Goal: Find contact information: Find contact information

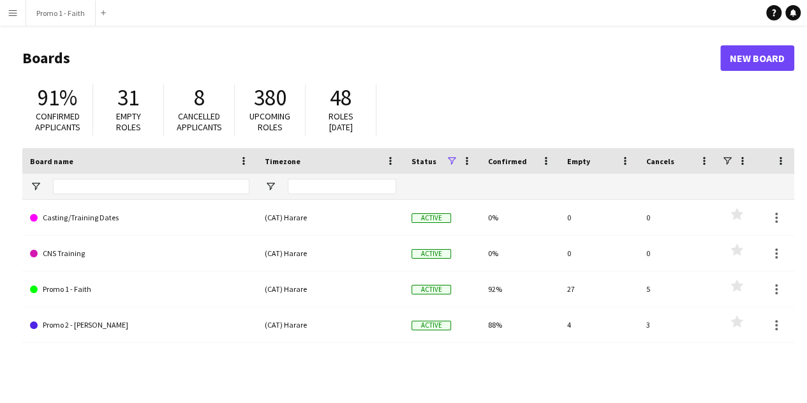
click at [6, 8] on button "Menu" at bounding box center [13, 13] width 26 height 26
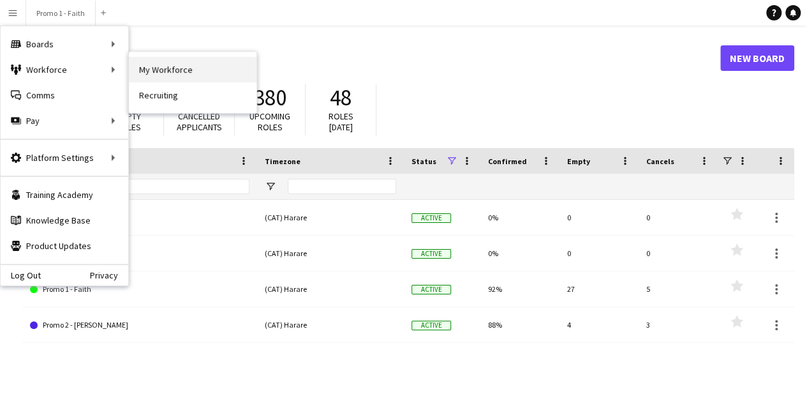
click at [162, 70] on link "My Workforce" at bounding box center [193, 70] width 128 height 26
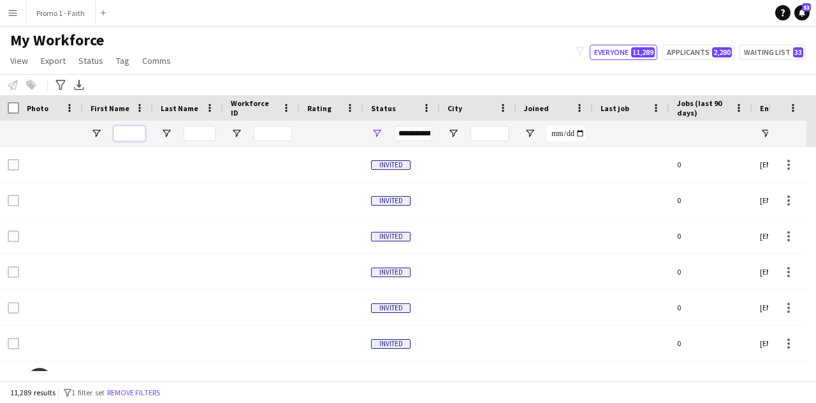
click at [131, 133] on input "First Name Filter Input" at bounding box center [130, 133] width 32 height 15
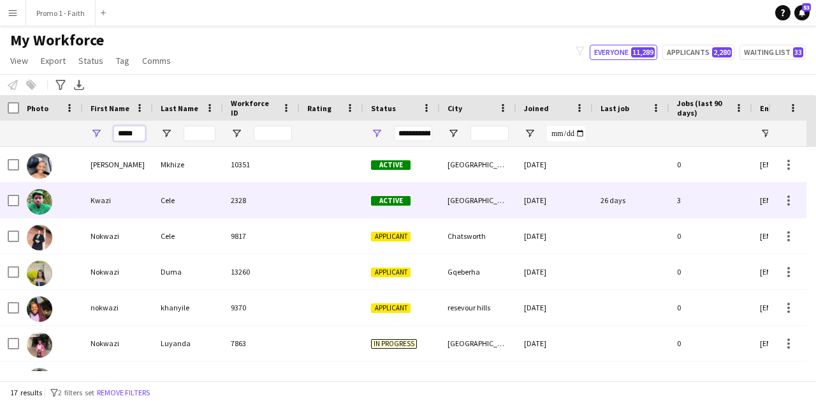
type input "*****"
click at [207, 200] on div "Cele" at bounding box center [188, 199] width 70 height 35
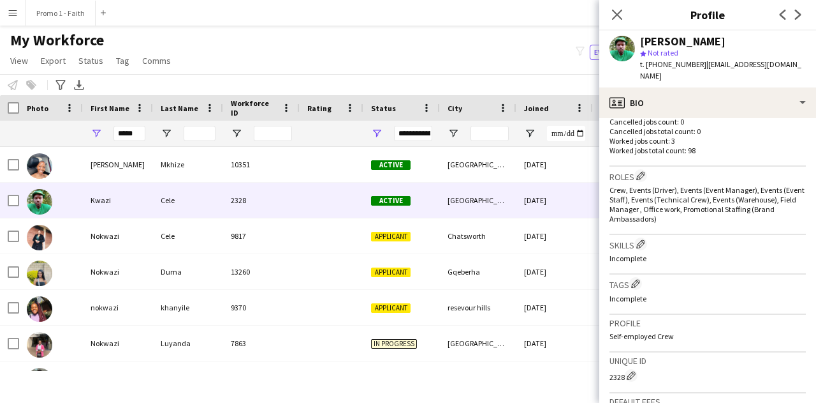
scroll to position [584, 0]
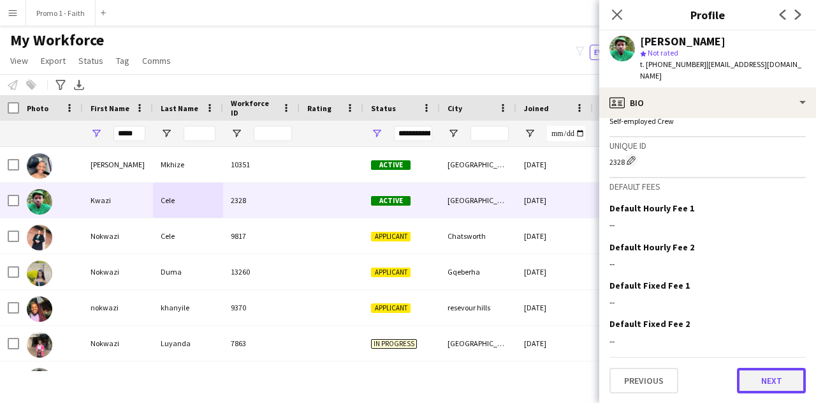
click at [753, 367] on button "Next" at bounding box center [771, 380] width 69 height 26
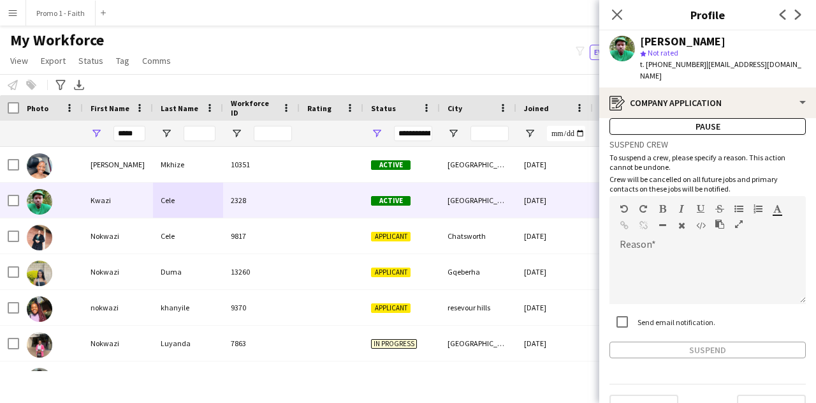
scroll to position [54, 0]
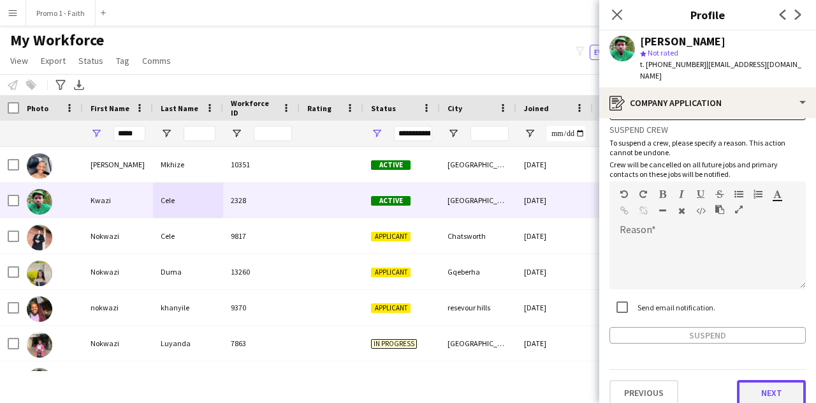
click at [755, 380] on button "Next" at bounding box center [771, 393] width 69 height 26
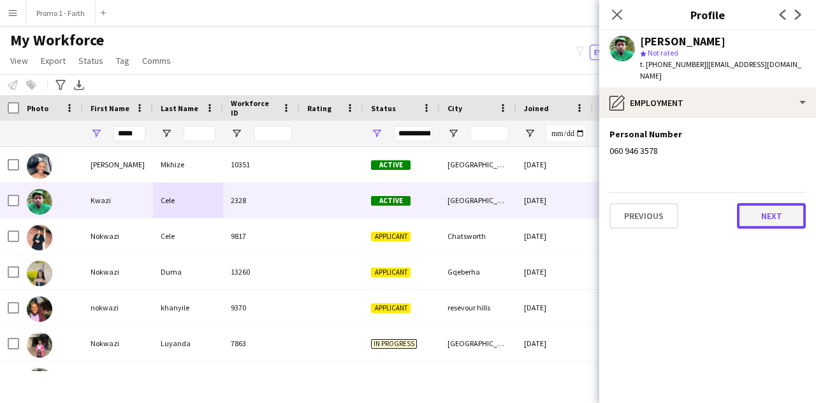
click at [775, 212] on button "Next" at bounding box center [771, 216] width 69 height 26
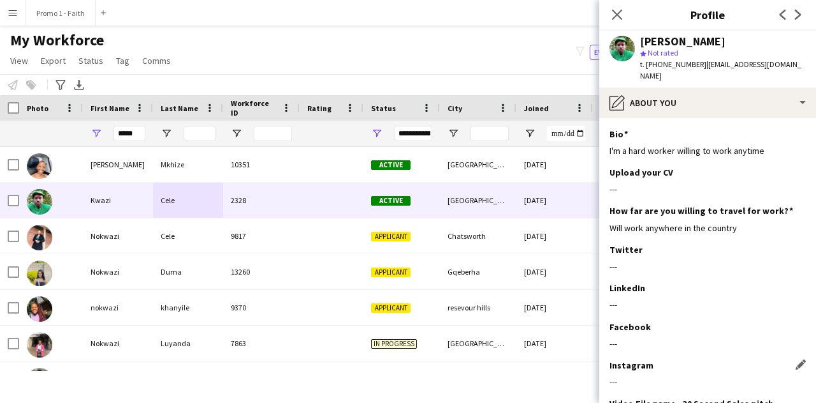
scroll to position [105, 0]
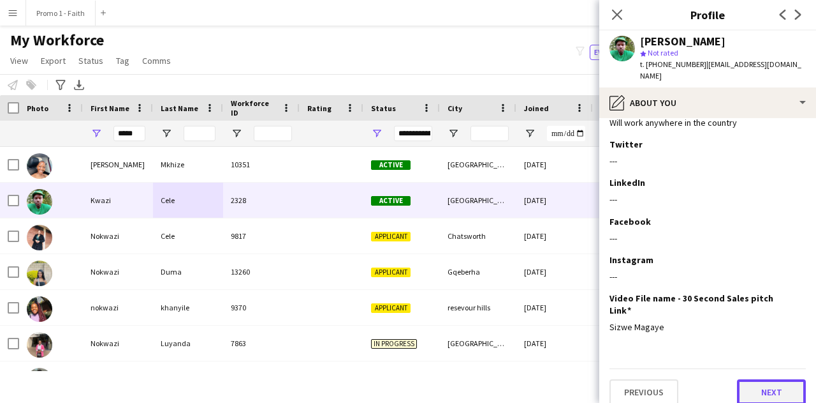
click at [749, 379] on button "Next" at bounding box center [771, 392] width 69 height 26
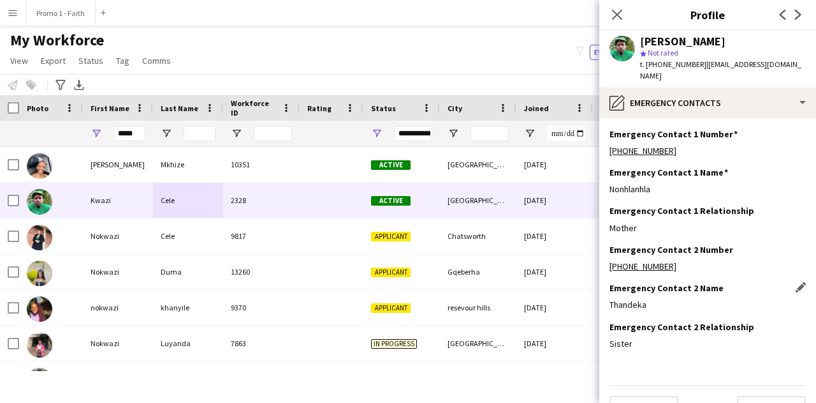
scroll to position [17, 0]
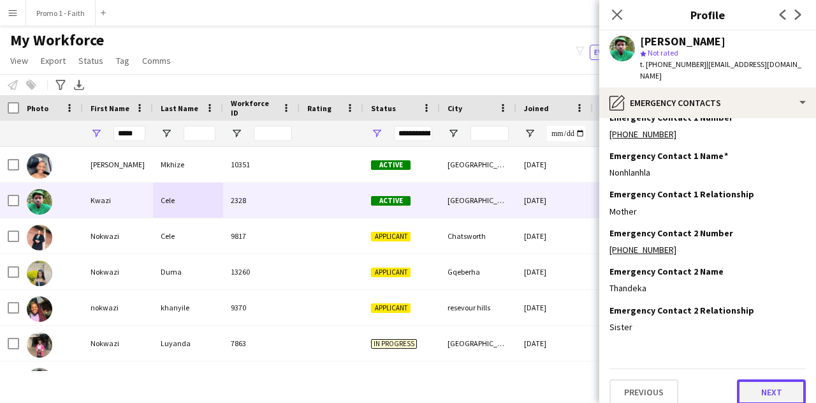
click at [741, 381] on button "Next" at bounding box center [771, 392] width 69 height 26
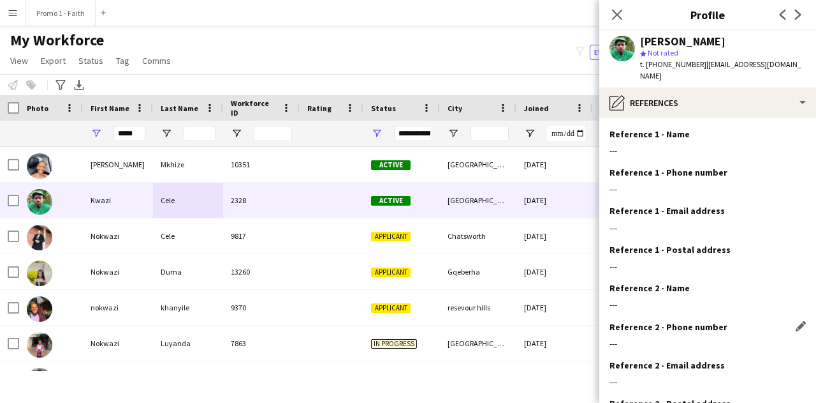
scroll to position [93, 0]
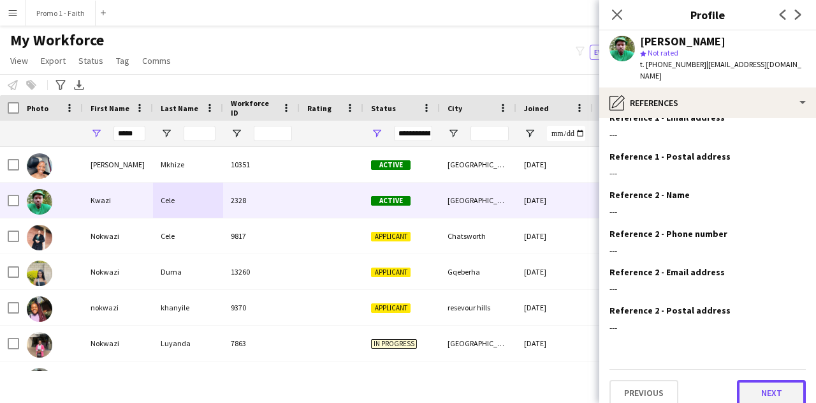
click at [737, 380] on button "Next" at bounding box center [771, 393] width 69 height 26
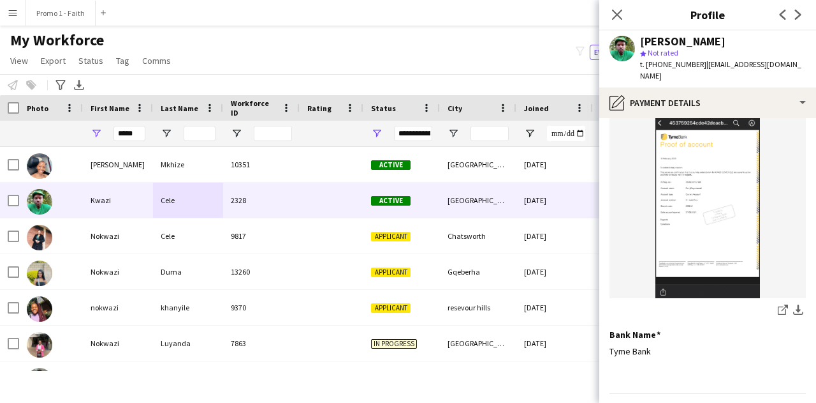
scroll to position [135, 0]
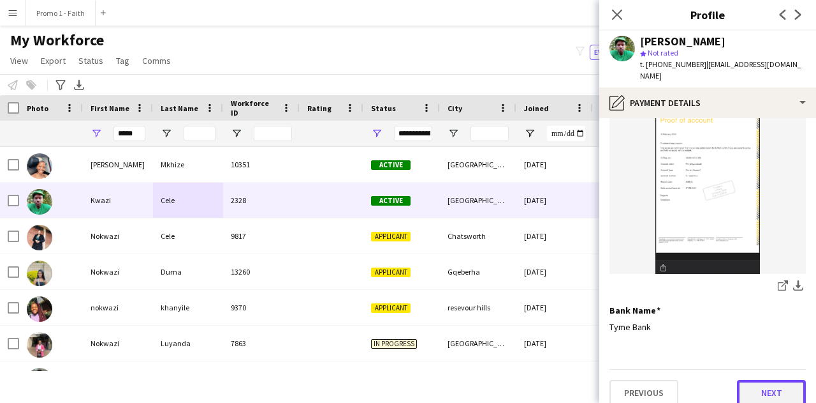
click at [754, 380] on button "Next" at bounding box center [771, 393] width 69 height 26
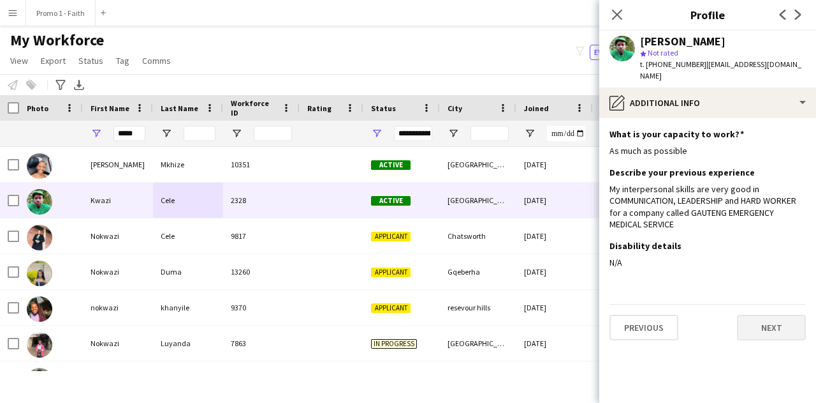
scroll to position [0, 0]
click at [753, 314] on button "Next" at bounding box center [771, 327] width 69 height 26
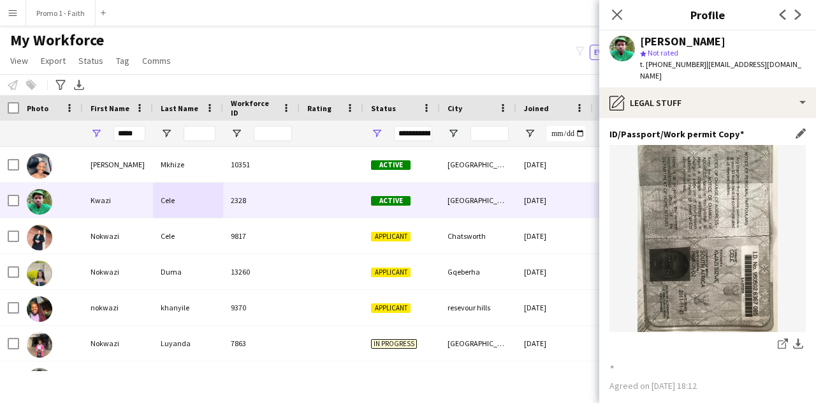
scroll to position [135, 0]
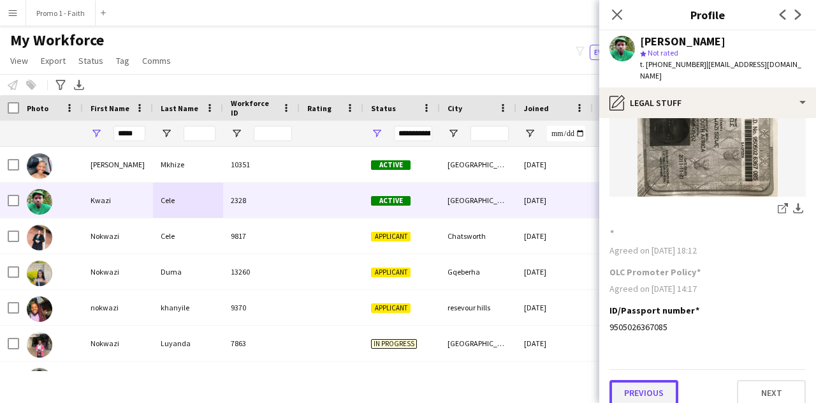
click at [639, 388] on button "Previous" at bounding box center [644, 393] width 69 height 26
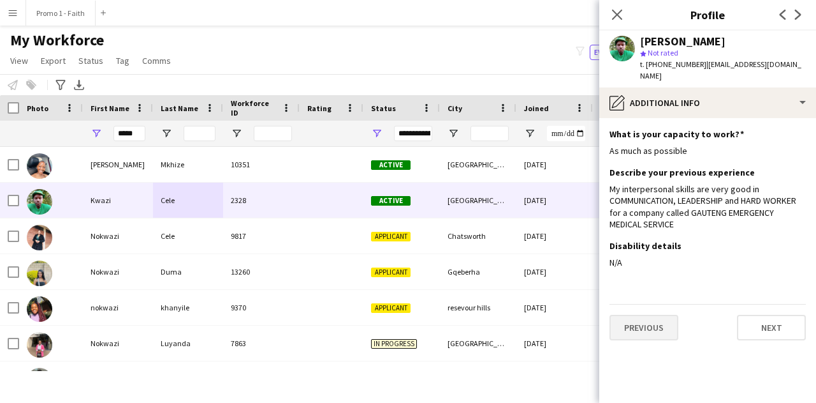
scroll to position [0, 0]
click at [633, 320] on button "Previous" at bounding box center [644, 327] width 69 height 26
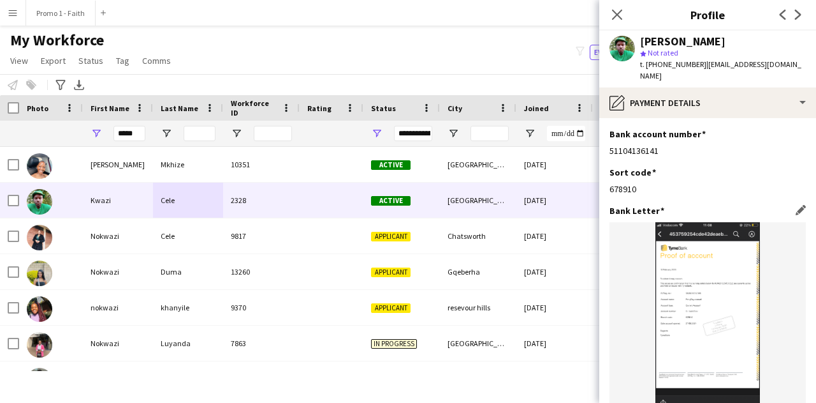
scroll to position [135, 0]
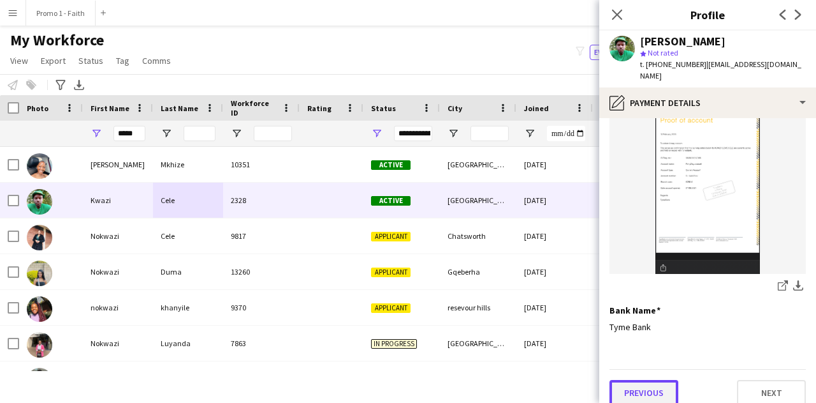
click at [651, 380] on button "Previous" at bounding box center [644, 393] width 69 height 26
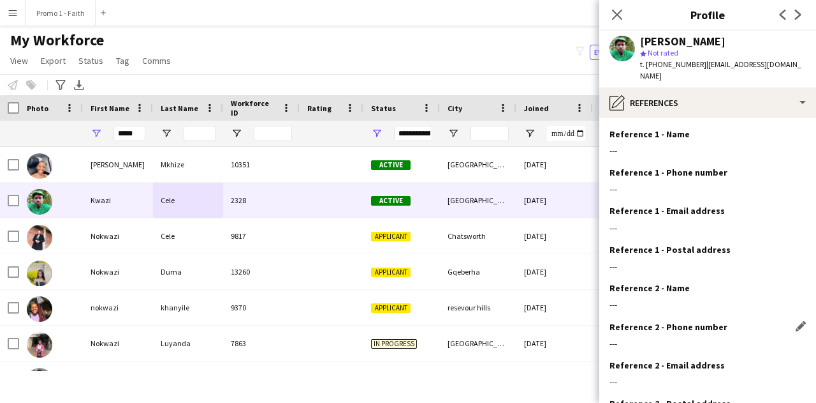
scroll to position [93, 0]
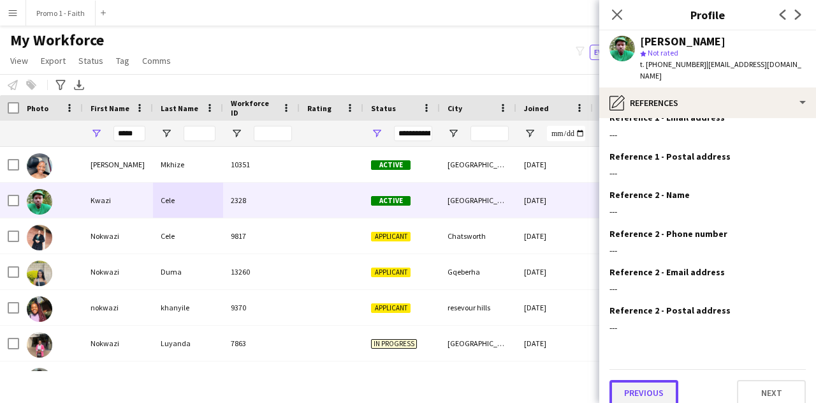
click at [657, 380] on button "Previous" at bounding box center [644, 393] width 69 height 26
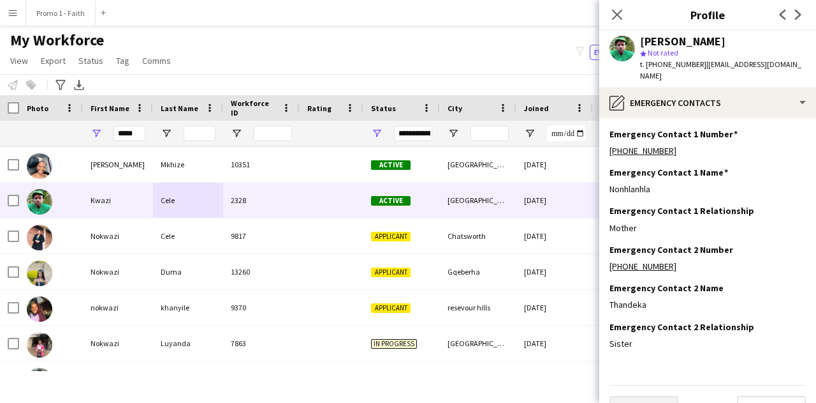
scroll to position [17, 0]
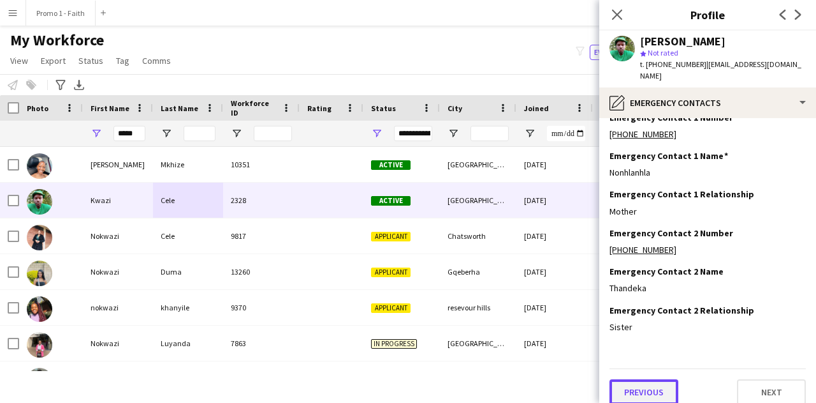
click at [647, 381] on button "Previous" at bounding box center [644, 392] width 69 height 26
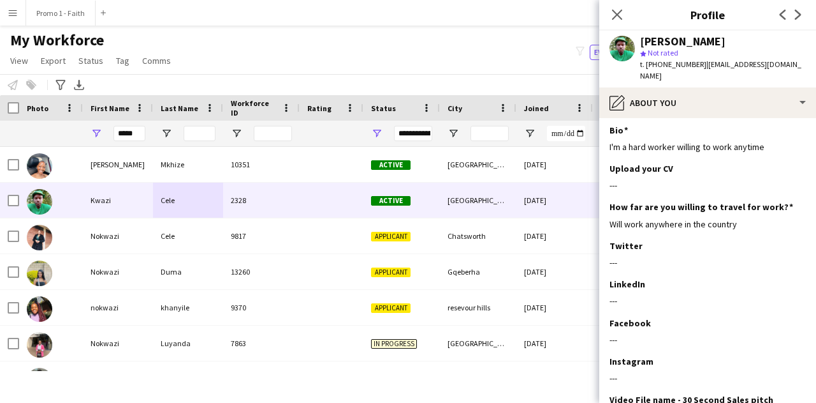
scroll to position [105, 0]
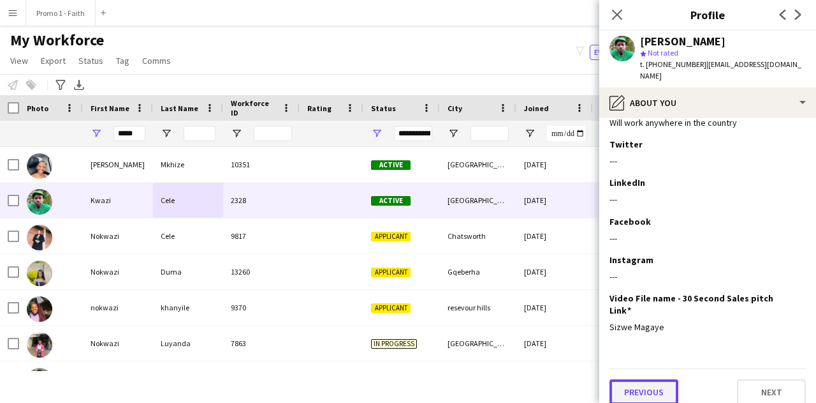
click at [647, 381] on button "Previous" at bounding box center [644, 392] width 69 height 26
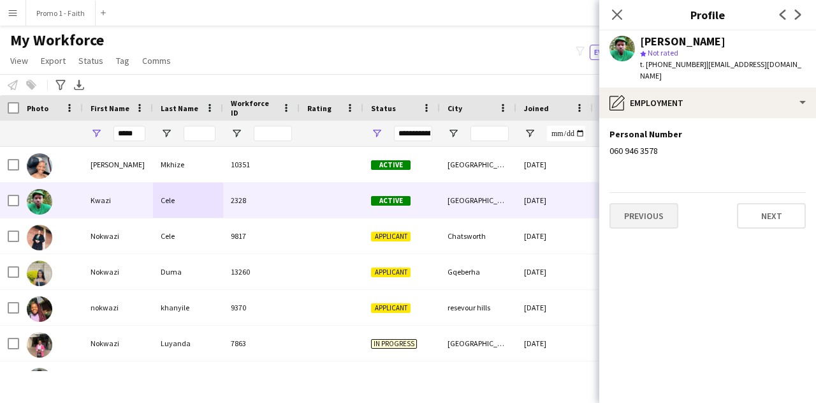
scroll to position [0, 0]
drag, startPoint x: 691, startPoint y: 66, endPoint x: 651, endPoint y: 61, distance: 41.1
click at [651, 61] on span "t. [PHONE_NUMBER]" at bounding box center [673, 64] width 66 height 10
copy span "27609463578"
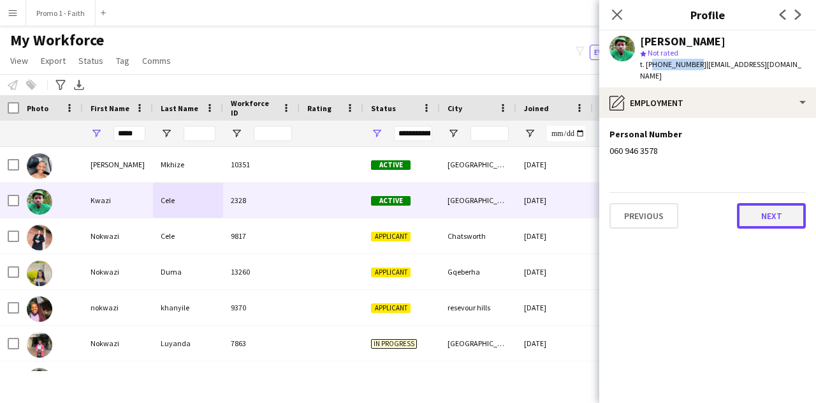
click at [767, 203] on button "Next" at bounding box center [771, 216] width 69 height 26
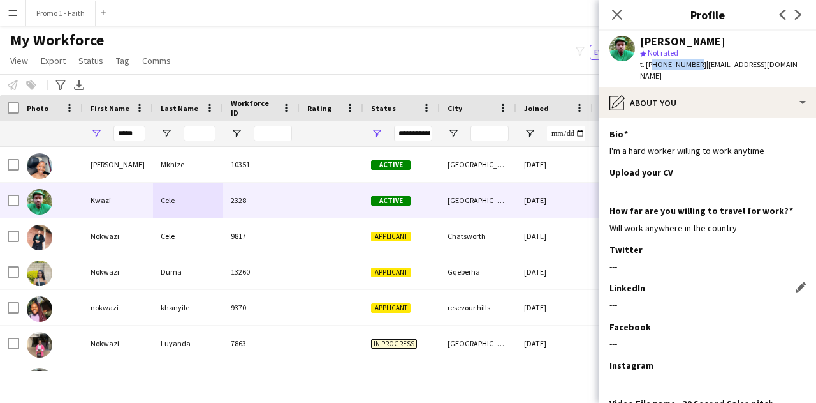
scroll to position [105, 0]
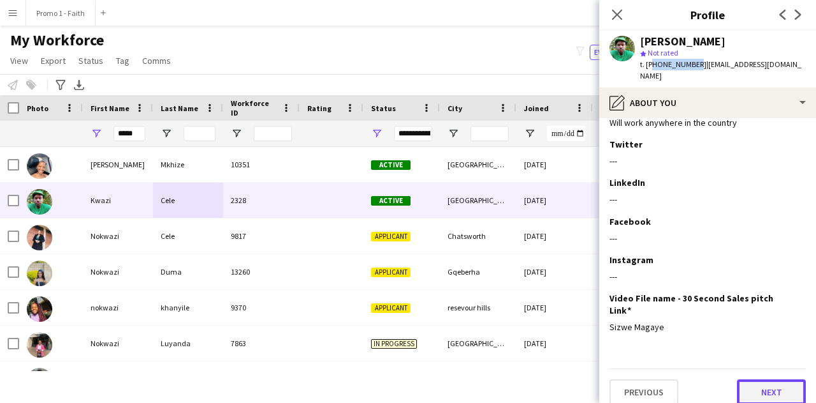
click at [762, 379] on button "Next" at bounding box center [771, 392] width 69 height 26
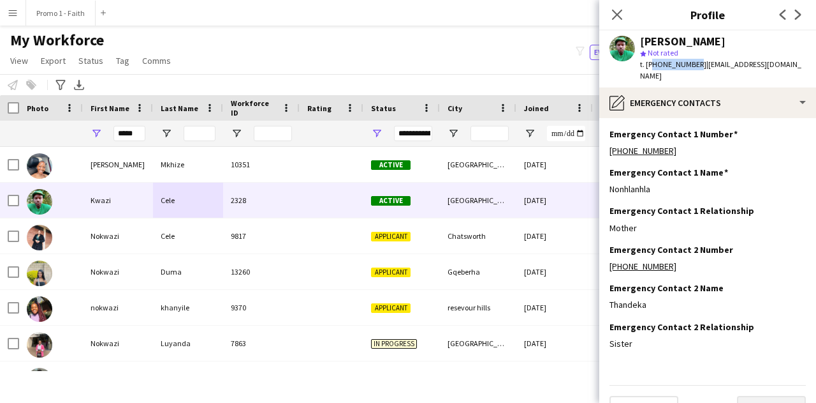
scroll to position [17, 0]
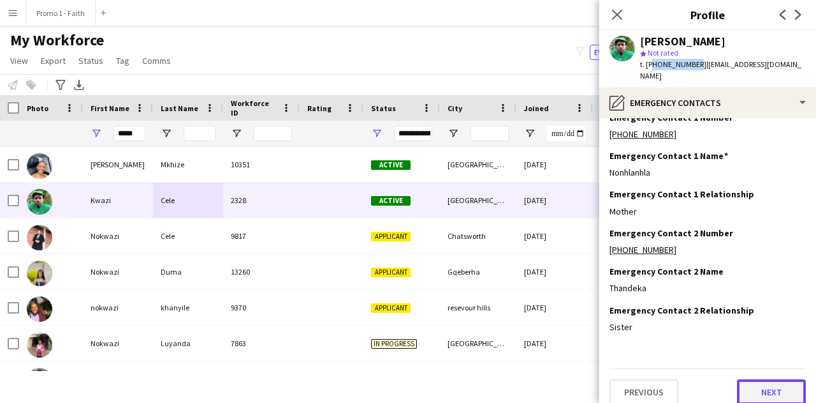
click at [760, 381] on button "Next" at bounding box center [771, 392] width 69 height 26
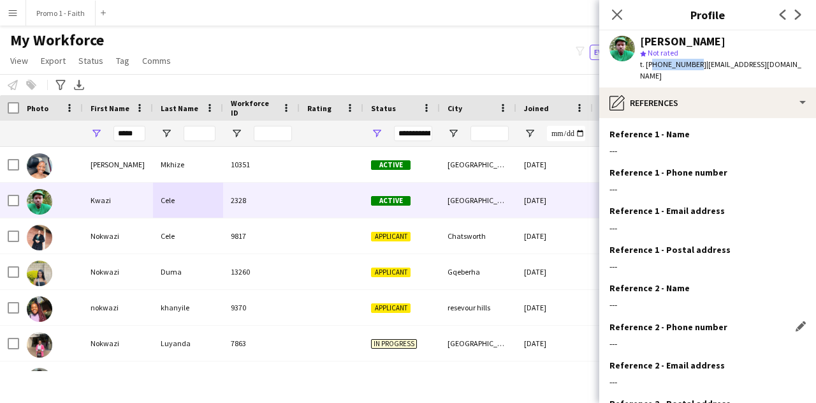
scroll to position [93, 0]
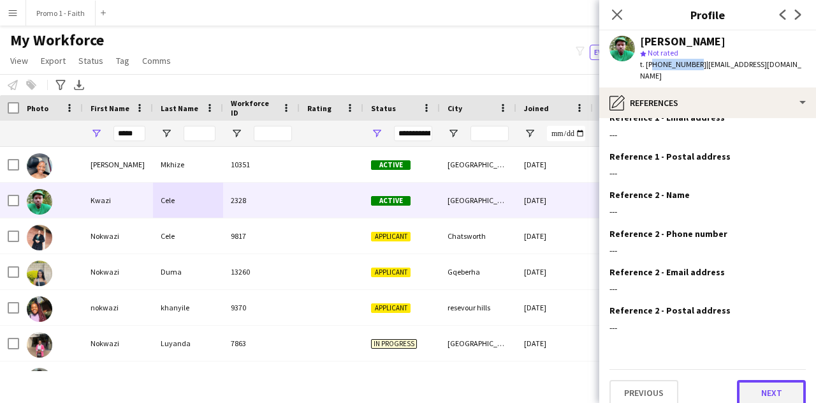
click at [751, 380] on button "Next" at bounding box center [771, 393] width 69 height 26
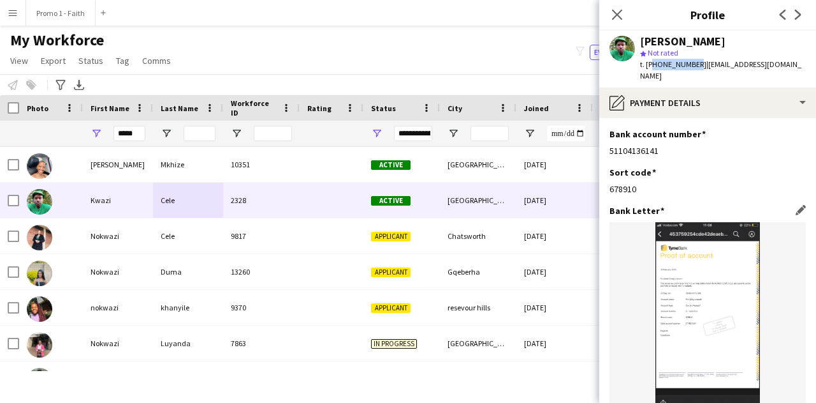
scroll to position [135, 0]
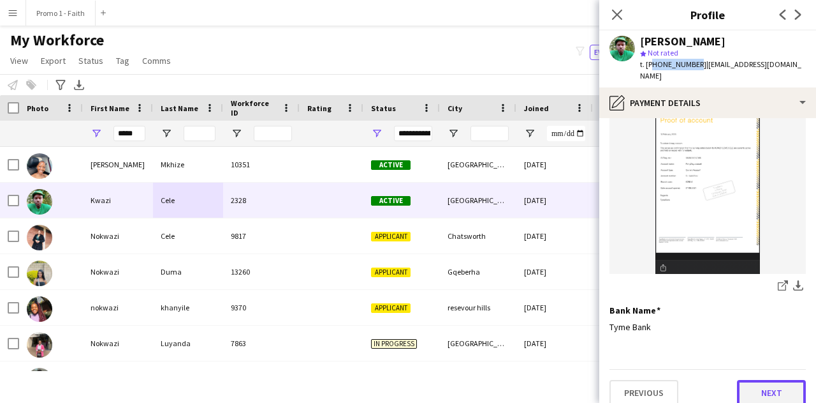
click at [751, 380] on button "Next" at bounding box center [771, 393] width 69 height 26
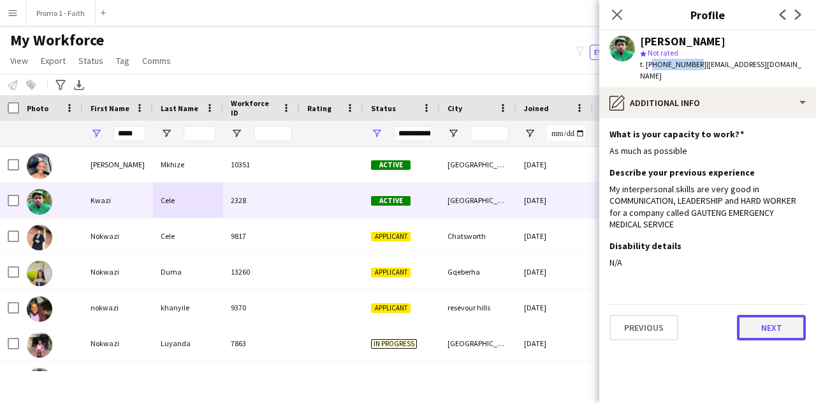
click at [757, 314] on button "Next" at bounding box center [771, 327] width 69 height 26
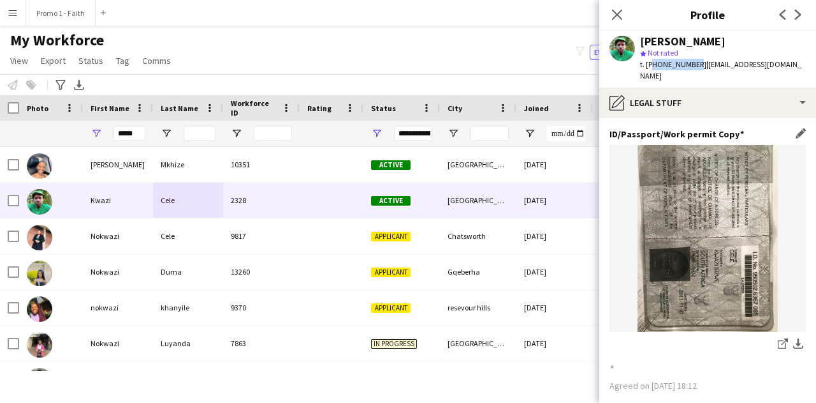
scroll to position [135, 0]
